Goal: Information Seeking & Learning: Learn about a topic

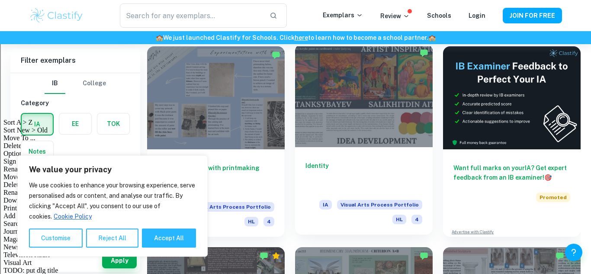
click at [369, 115] on div at bounding box center [364, 95] width 138 height 103
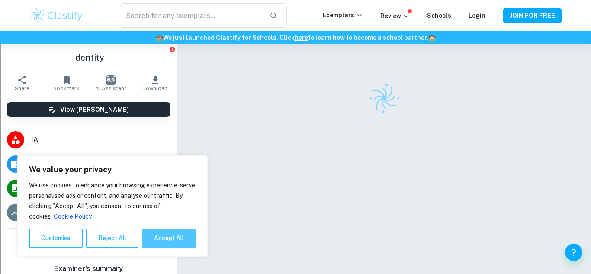
click at [169, 246] on button "Accept All" at bounding box center [169, 238] width 54 height 19
checkbox input "true"
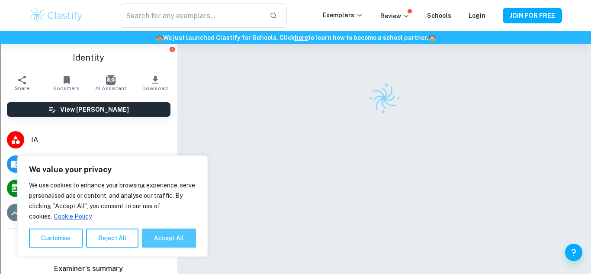
checkbox input "true"
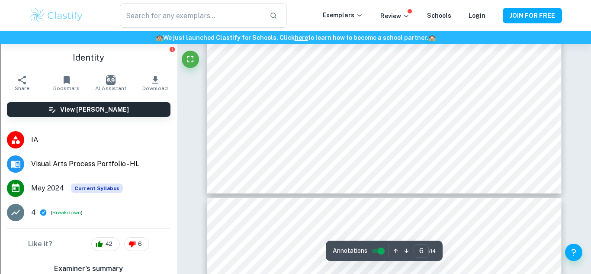
scroll to position [111, 0]
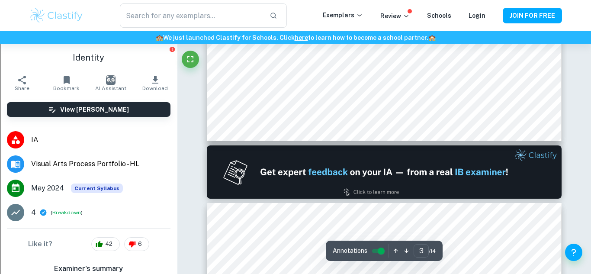
type input "1"
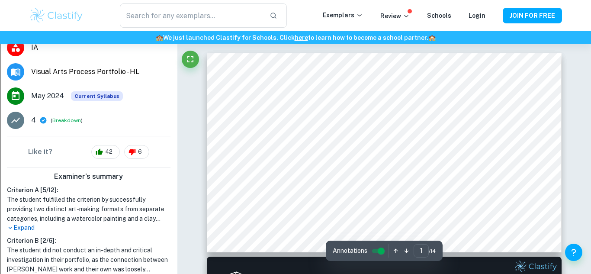
scroll to position [145, 0]
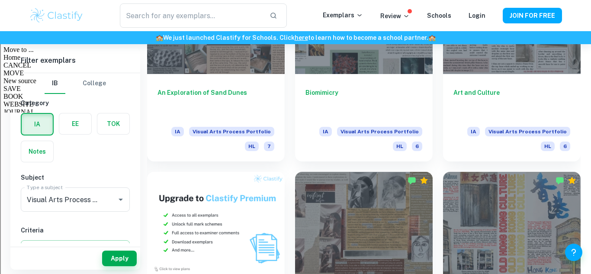
scroll to position [459, 0]
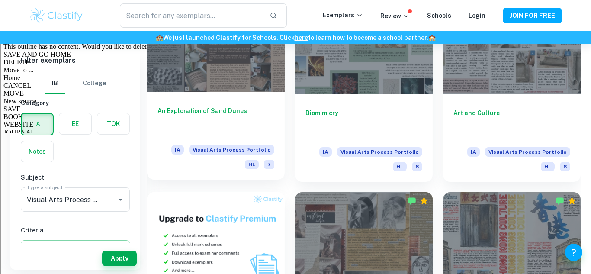
click at [265, 107] on h6 "An Exploration of Sand Dunes" at bounding box center [216, 120] width 117 height 29
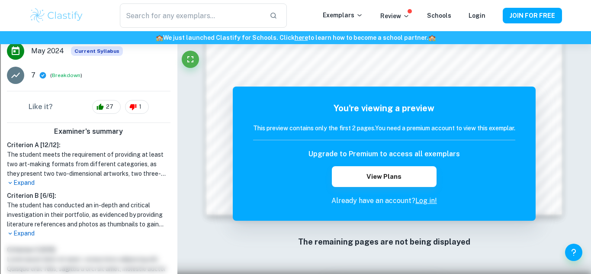
scroll to position [138, 0]
click at [34, 234] on p "Expand" at bounding box center [89, 233] width 164 height 9
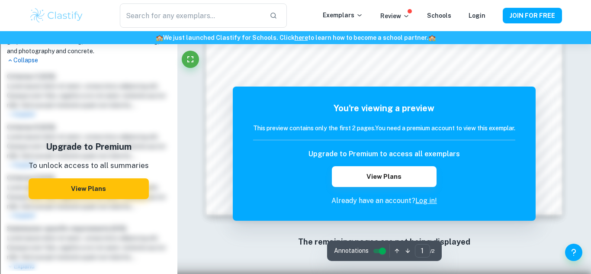
scroll to position [0, 0]
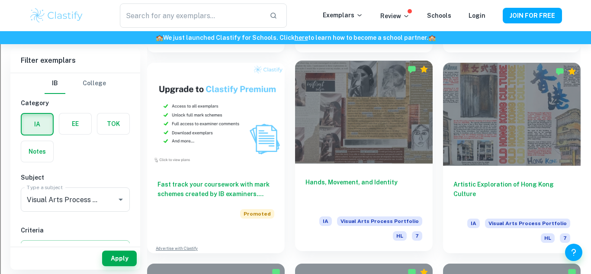
scroll to position [601, 0]
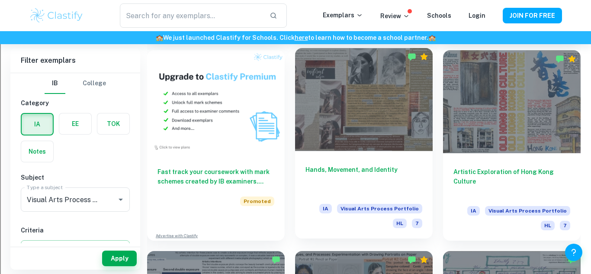
click at [376, 171] on h6 "Hands, Movement, and Identity" at bounding box center [364, 179] width 117 height 29
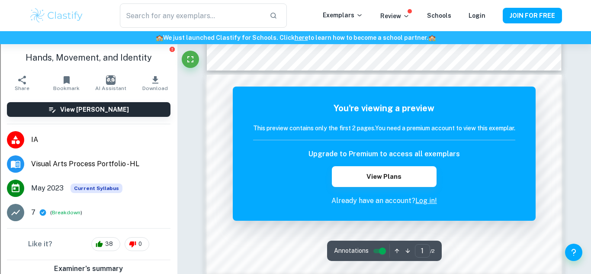
scroll to position [191, 0]
